Goal: Task Accomplishment & Management: Manage account settings

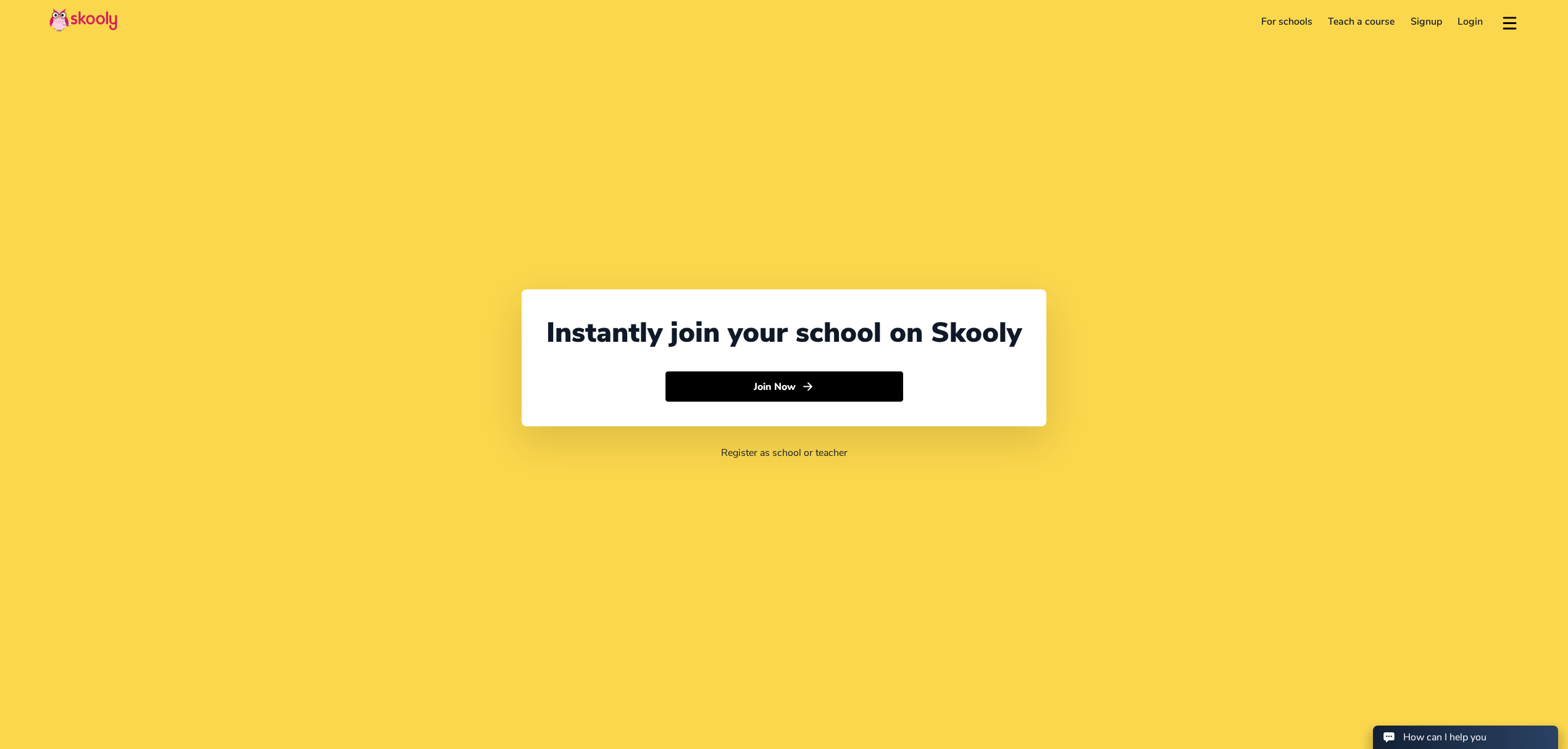
select select "971"
select select "[GEOGRAPHIC_DATA]"
select select "[GEOGRAPHIC_DATA]/[GEOGRAPHIC_DATA]"
click at [1475, 22] on link "Login" at bounding box center [1471, 22] width 42 height 20
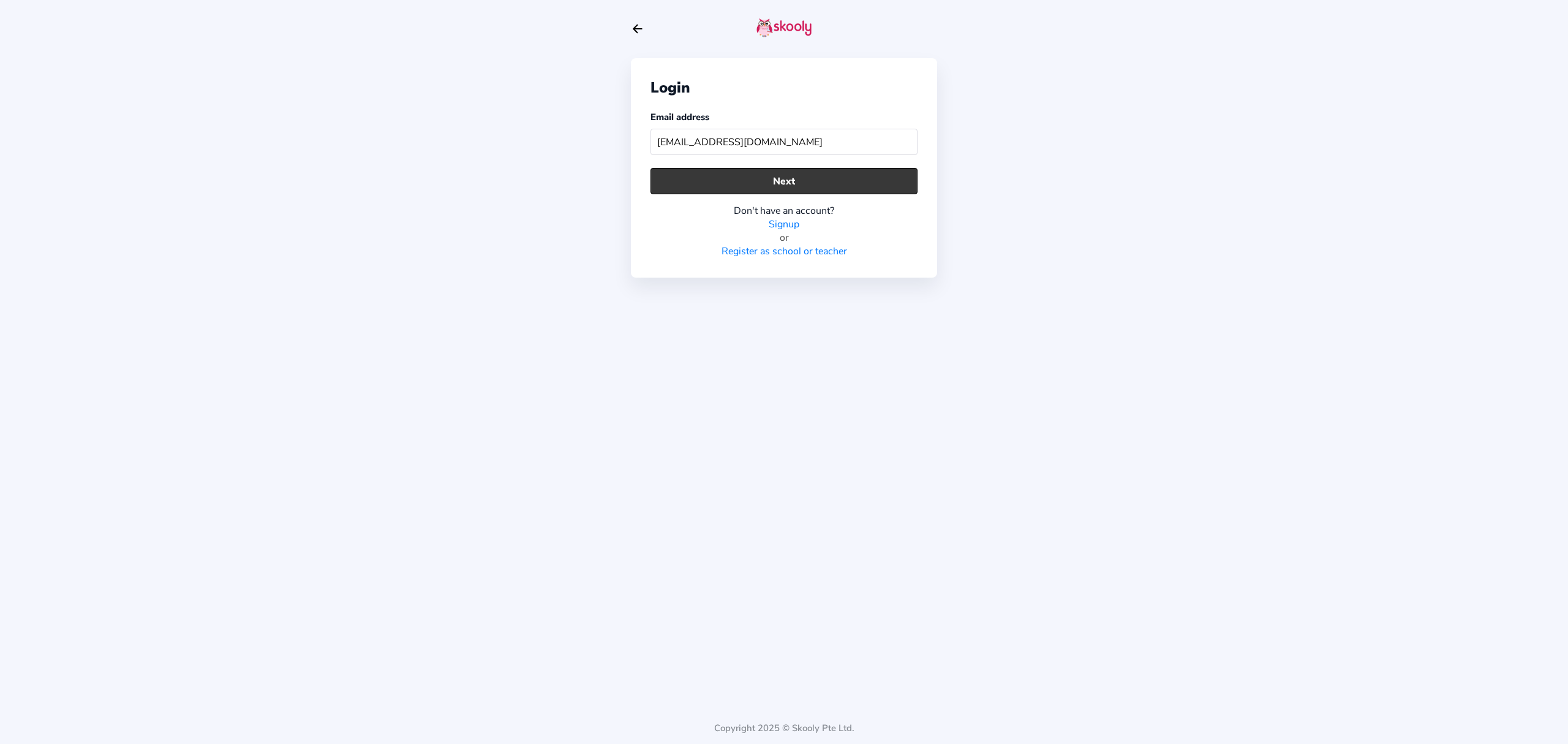
type input "[EMAIL_ADDRESS][DOMAIN_NAME]"
click at [756, 182] on button "Next" at bounding box center [784, 181] width 267 height 27
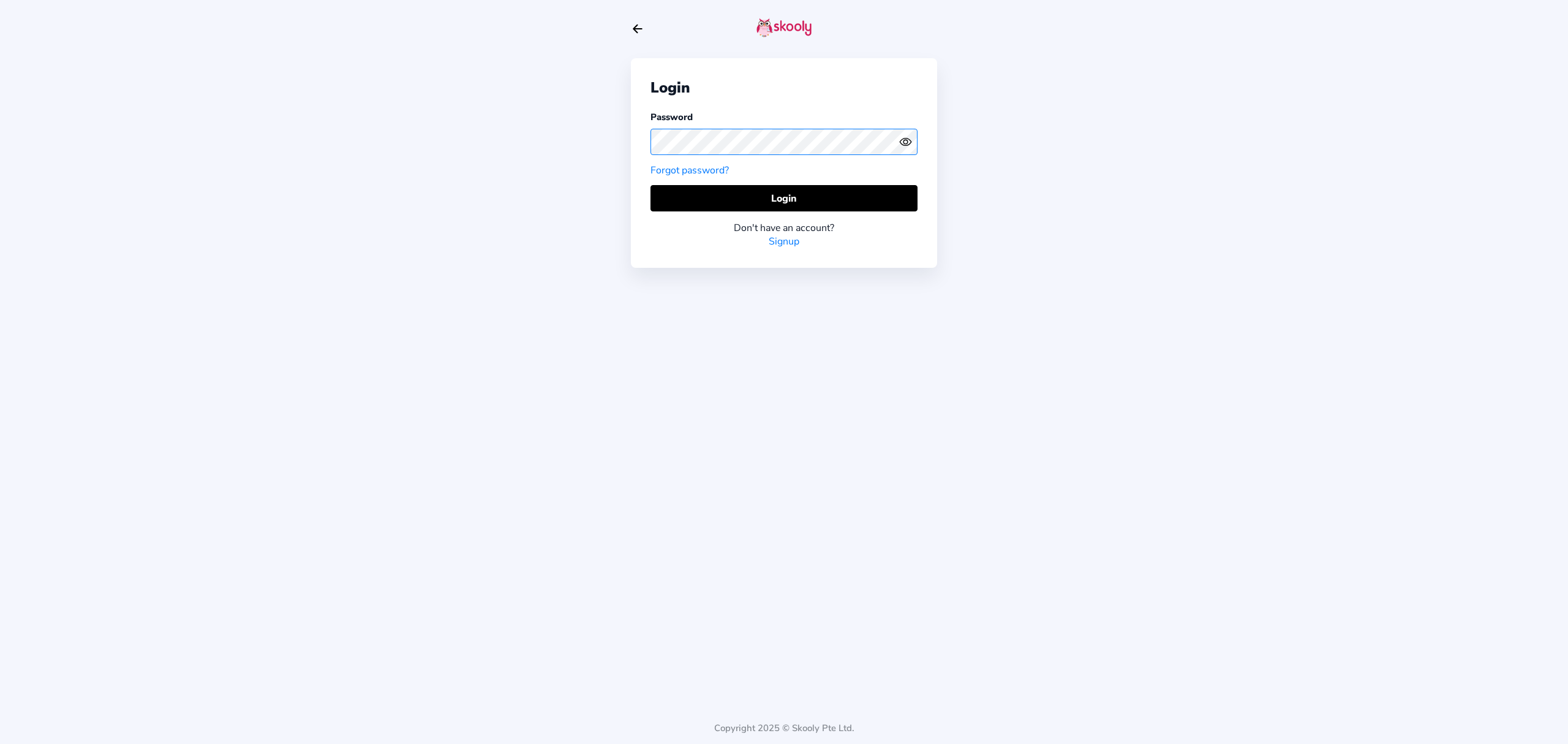
click at [601, 149] on div "Login Password Forgot password? Login Don't have an account? Signup Copyright 2…" at bounding box center [784, 372] width 1568 height 744
click at [679, 190] on button "Login" at bounding box center [784, 198] width 267 height 27
